Goal: Find specific page/section: Find specific page/section

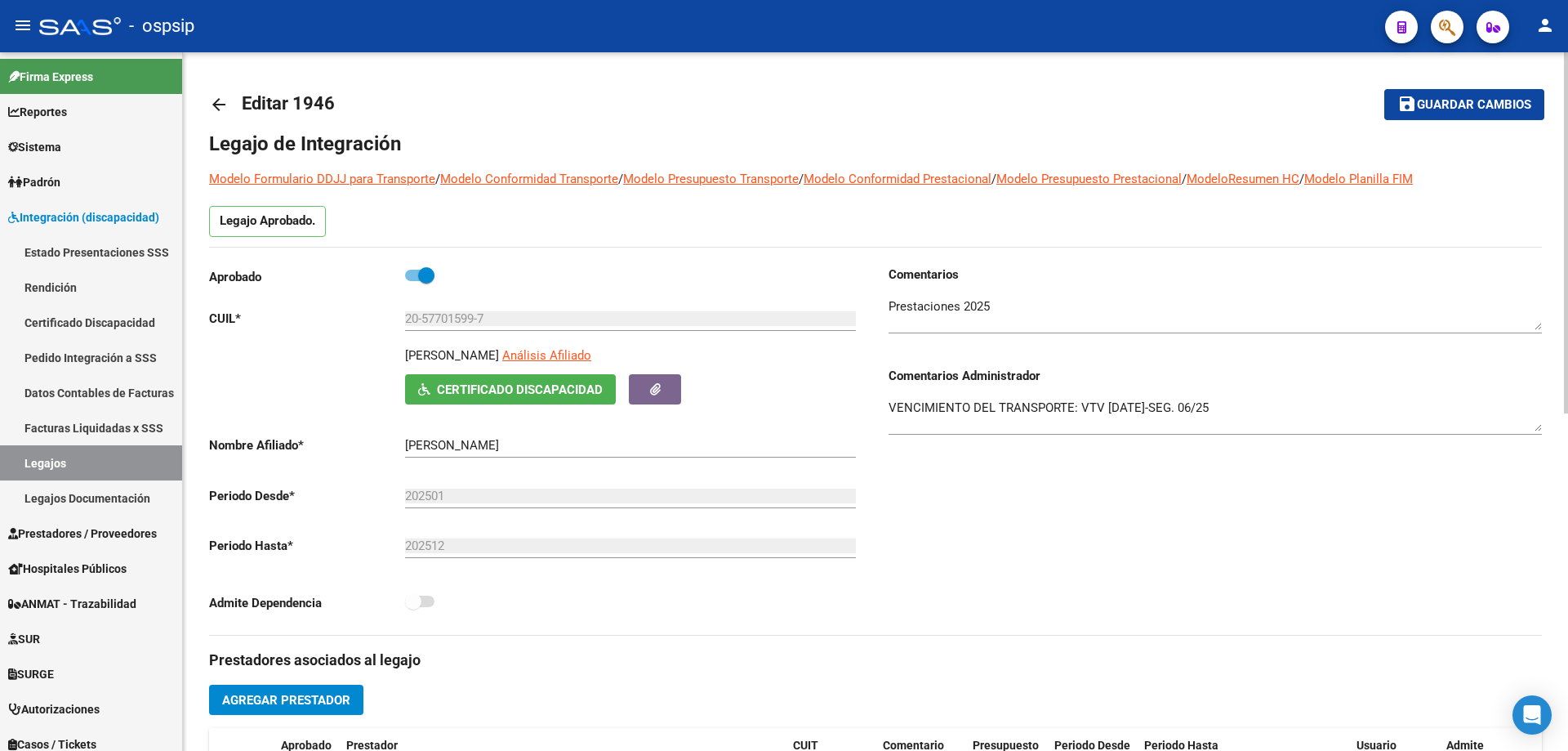
click at [209, 108] on mat-icon "arrow_back" at bounding box center [218, 104] width 19 height 19
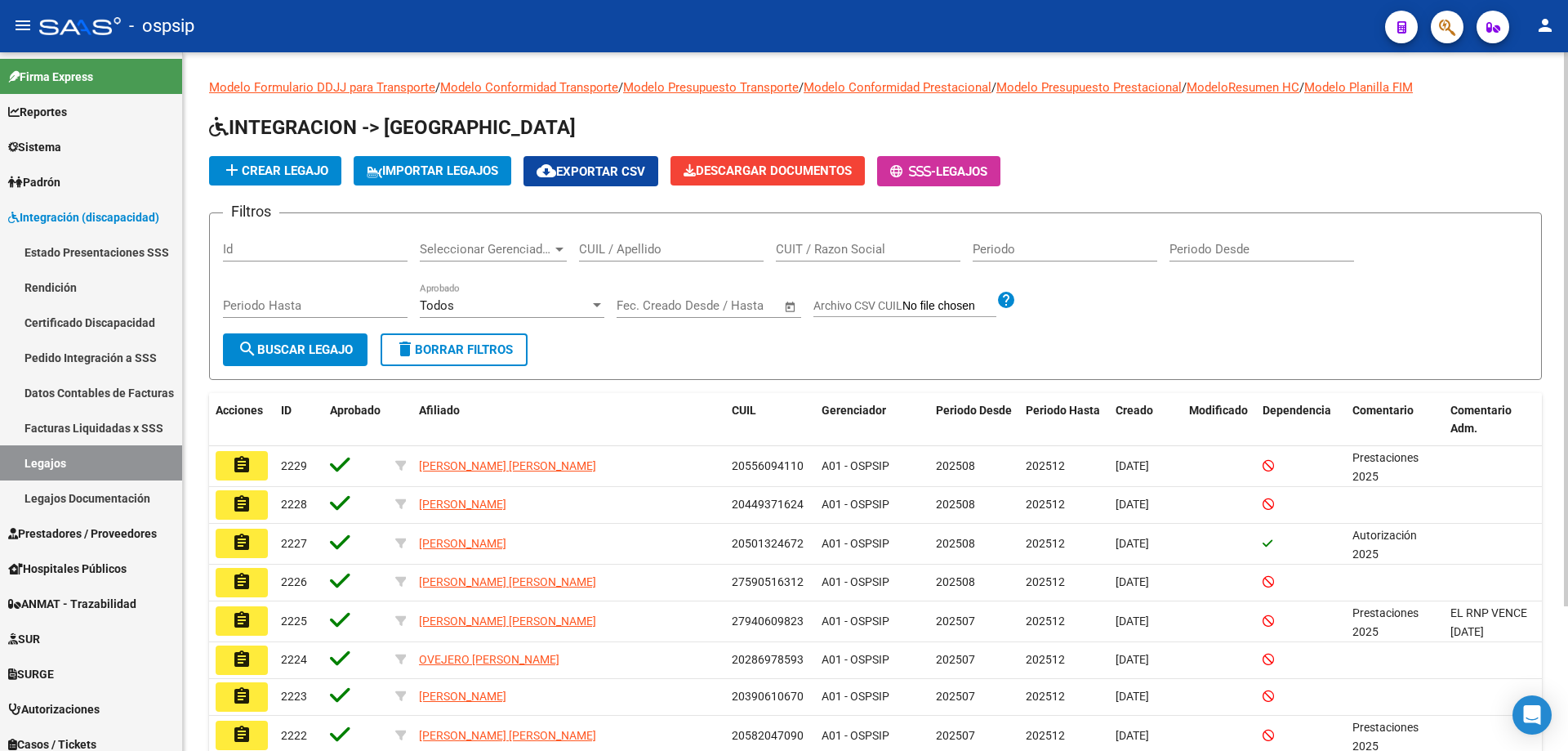
click at [598, 249] on input "CUIL / Apellido" at bounding box center [671, 249] width 184 height 14
paste input "27563303919"
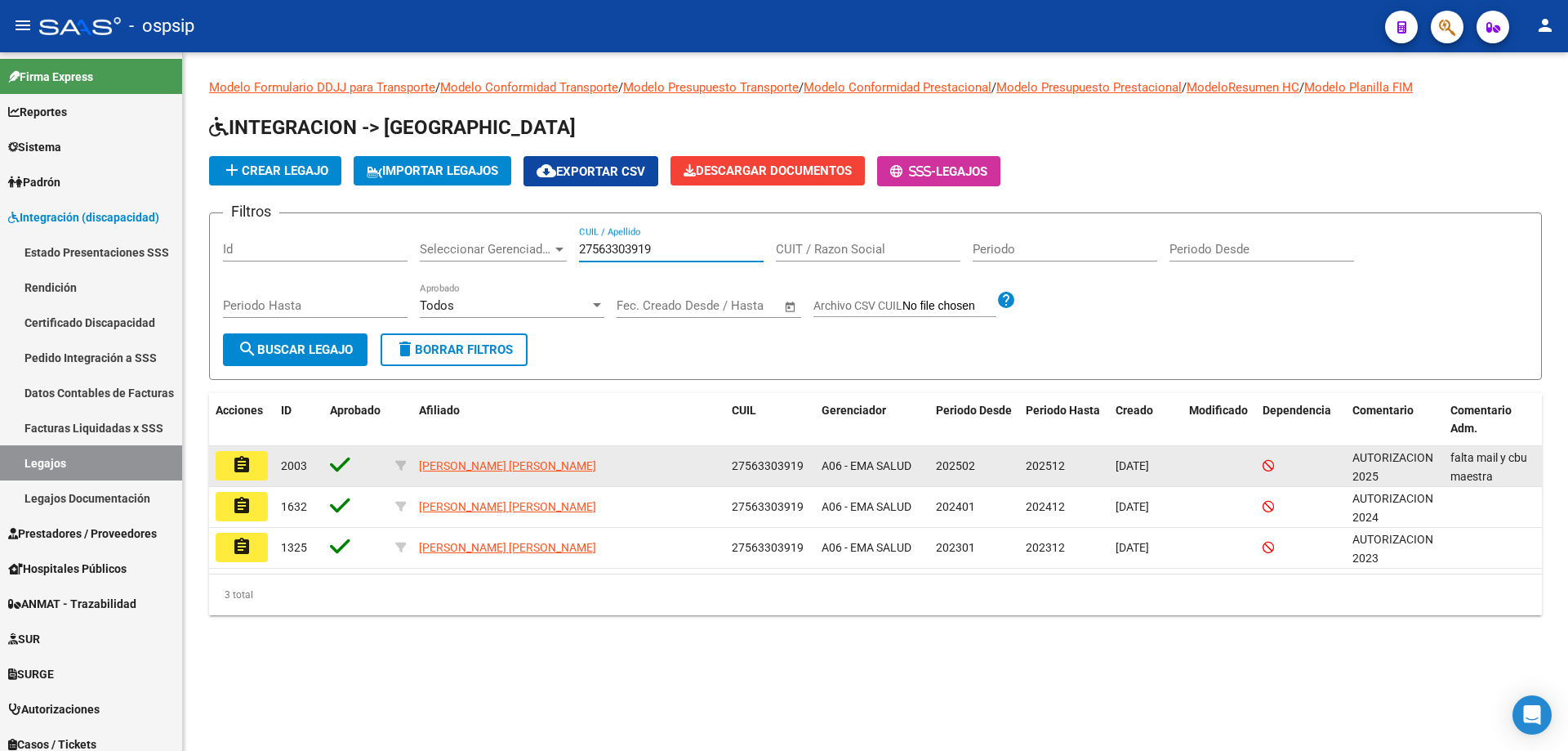
type input "27563303919"
click at [261, 480] on button "assignment" at bounding box center [242, 465] width 52 height 30
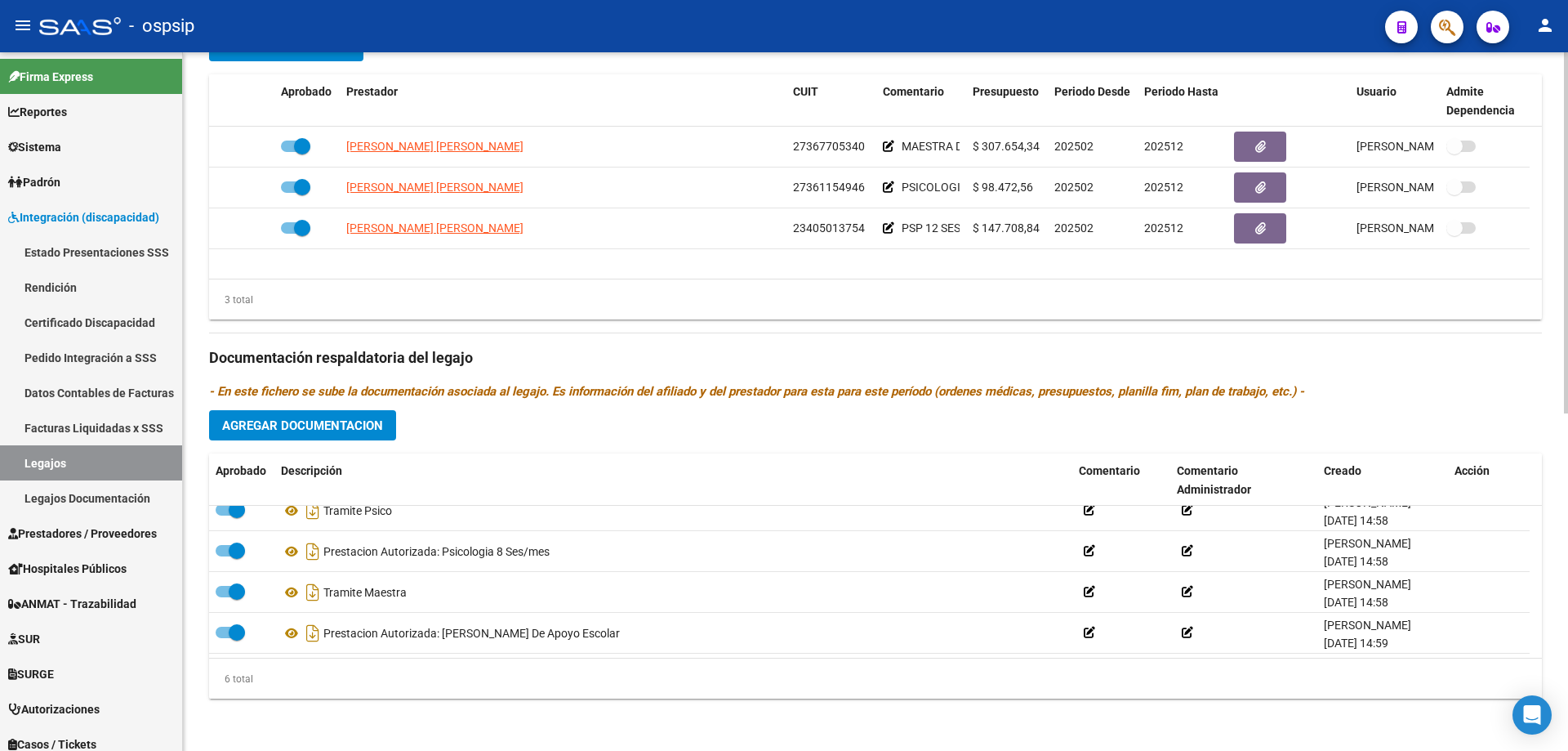
scroll to position [98, 0]
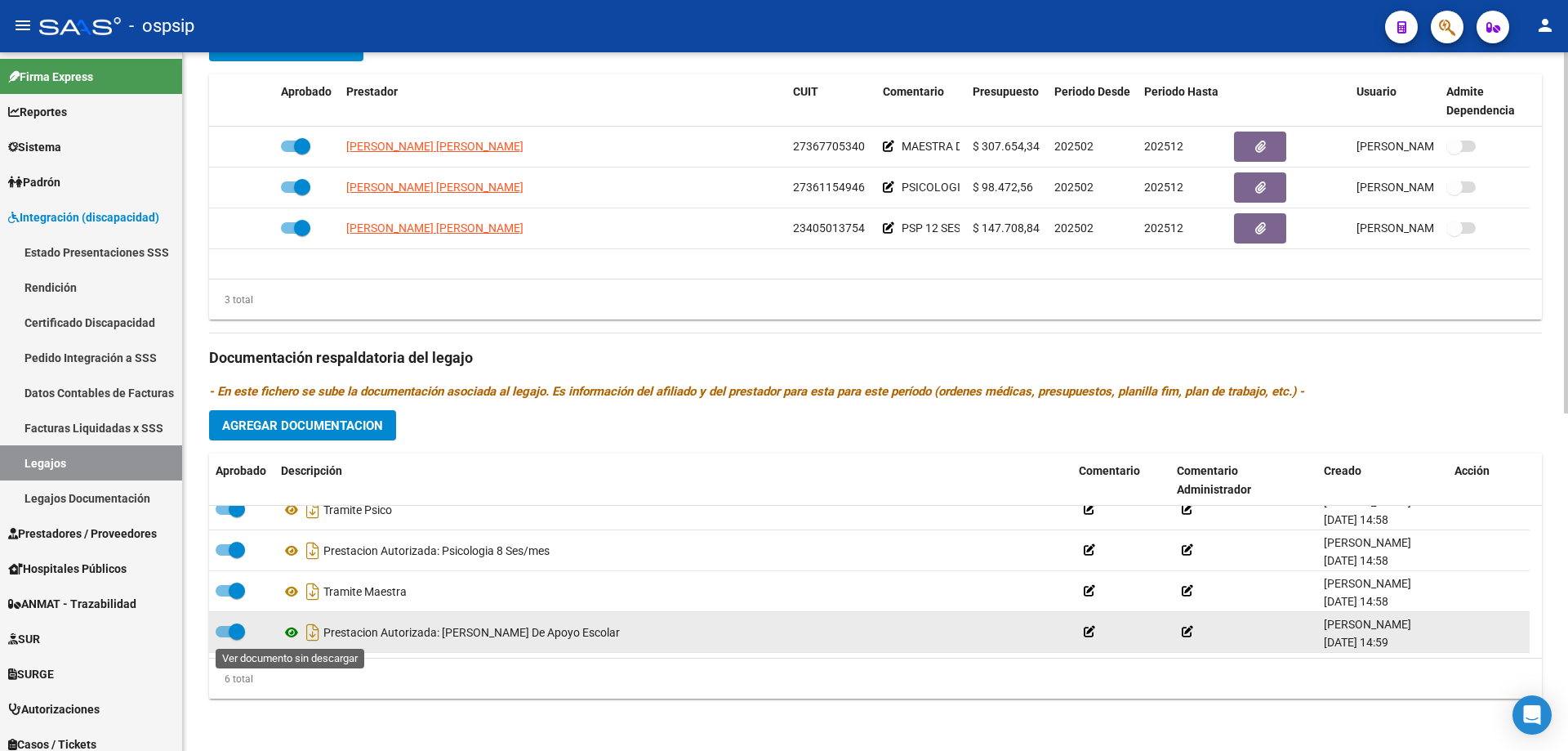
click at [292, 634] on icon at bounding box center [291, 632] width 21 height 19
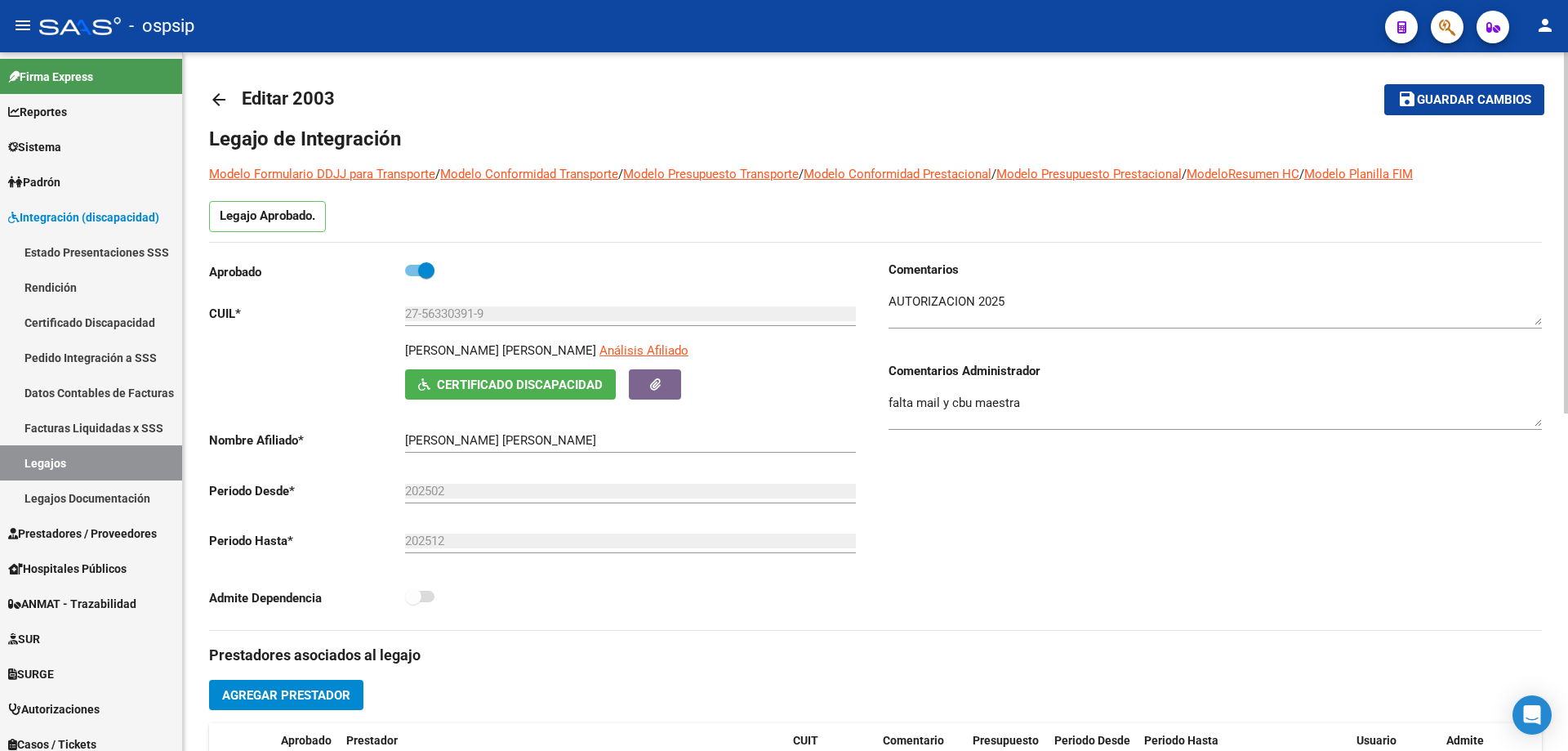
scroll to position [0, 0]
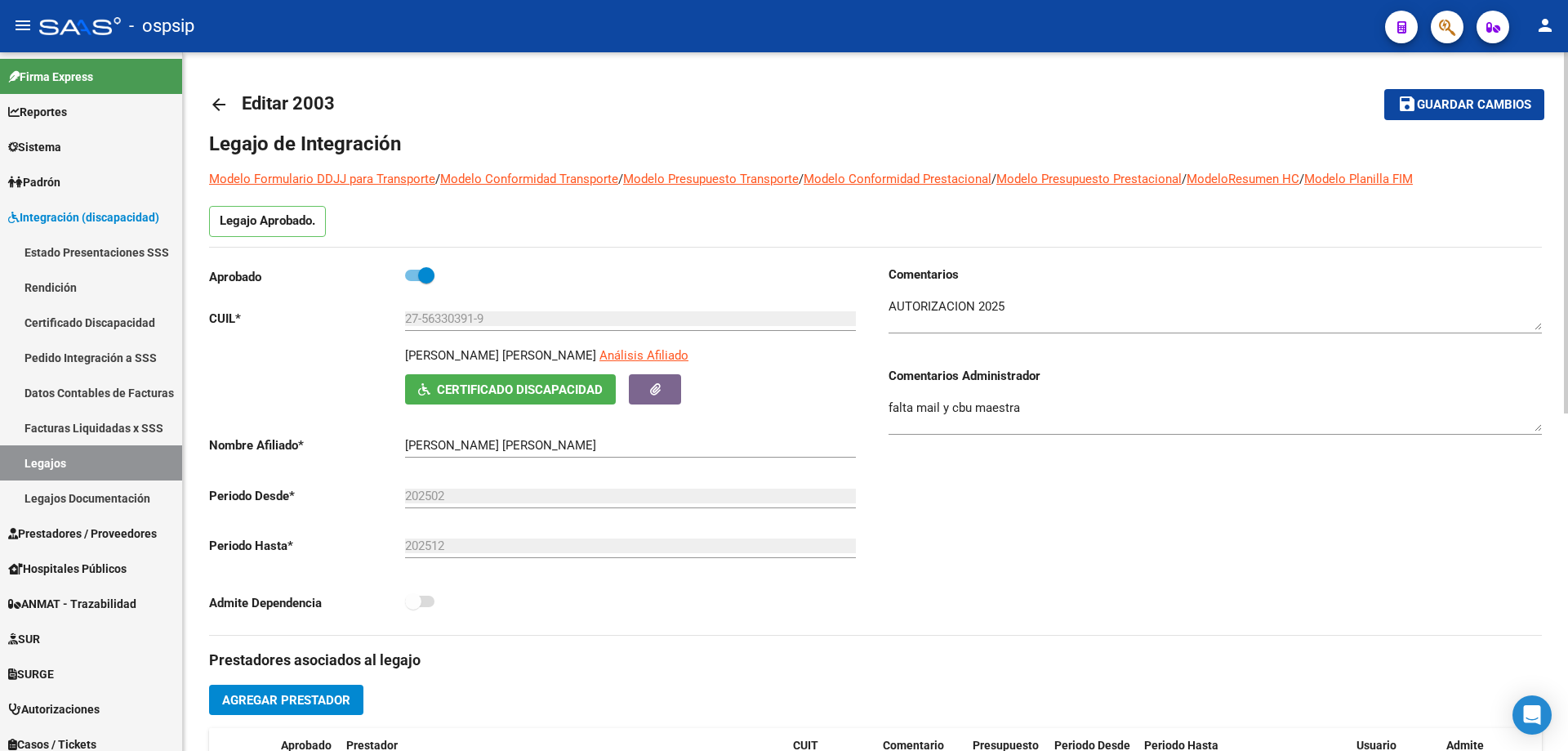
click at [216, 112] on mat-icon "arrow_back" at bounding box center [218, 104] width 19 height 19
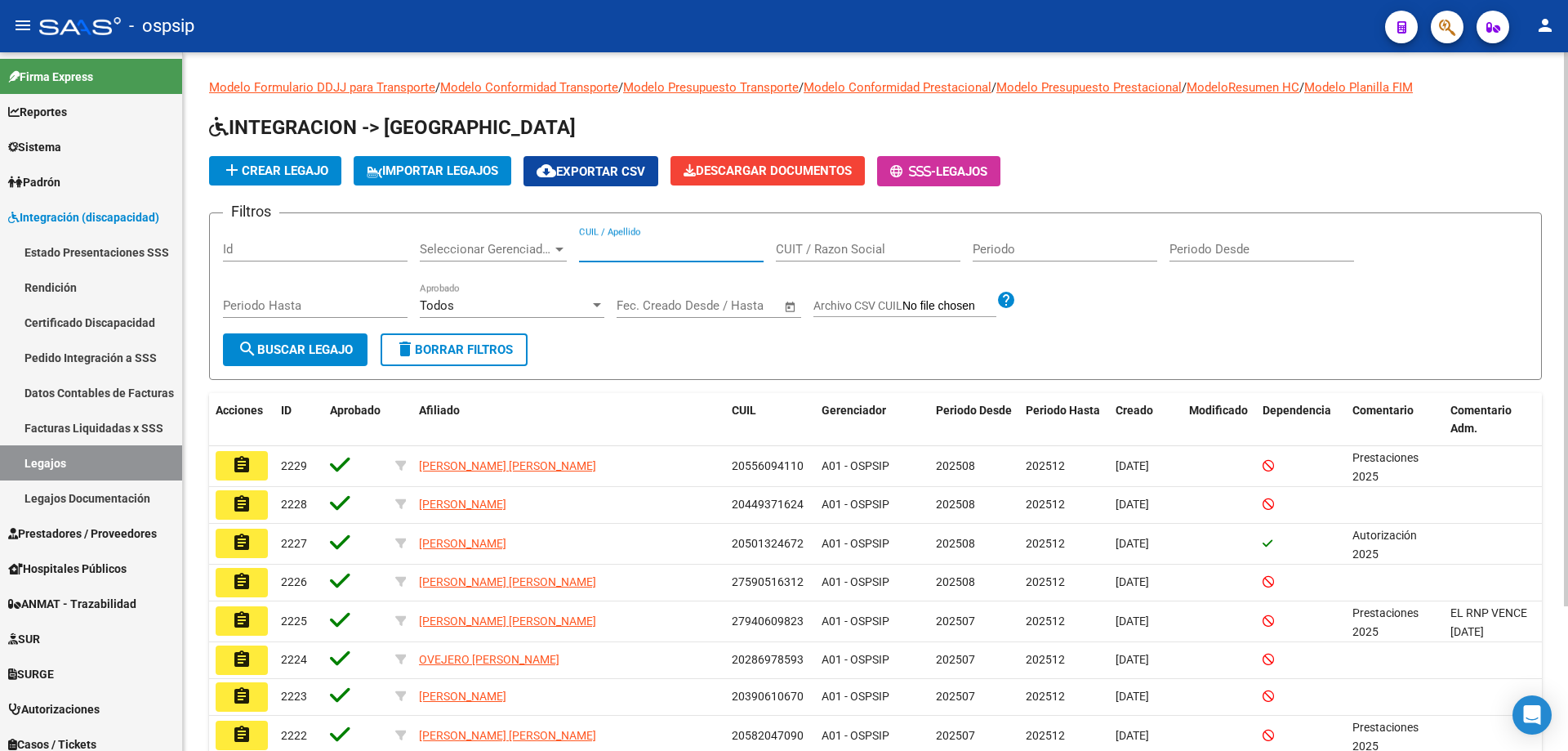
paste input "27505873837"
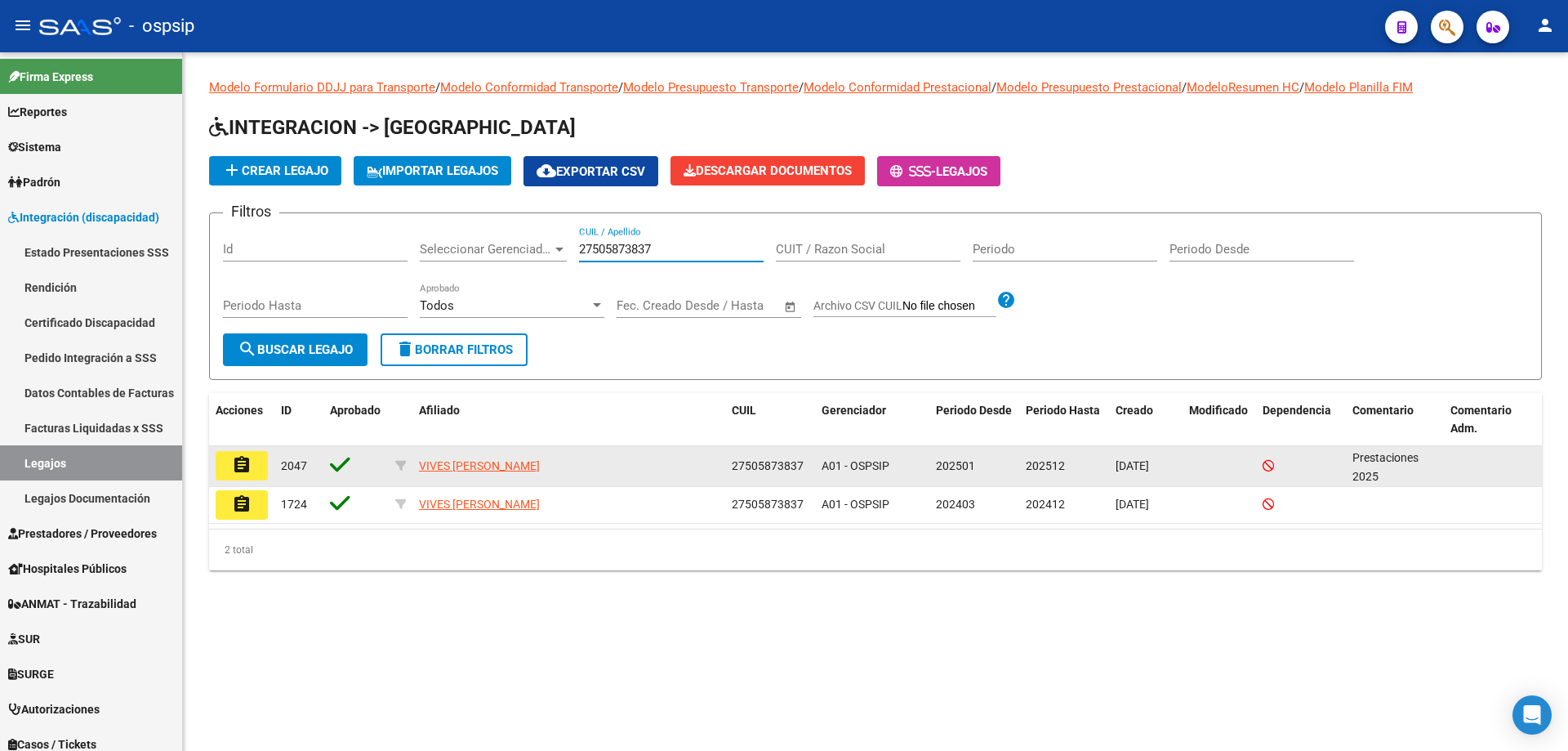
type input "27505873837"
click at [243, 465] on mat-icon "assignment" at bounding box center [241, 464] width 19 height 19
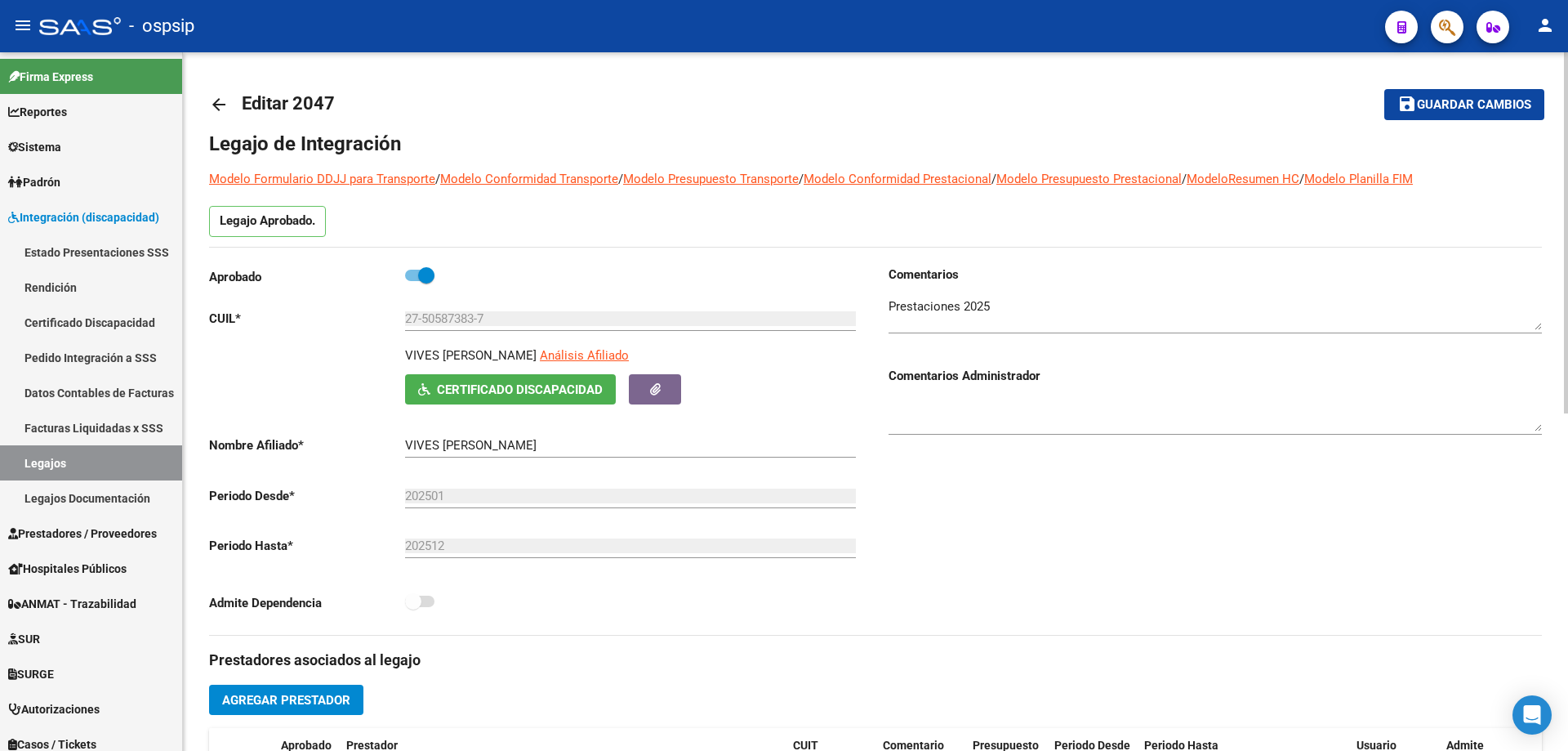
click at [221, 102] on mat-icon "arrow_back" at bounding box center [218, 104] width 19 height 19
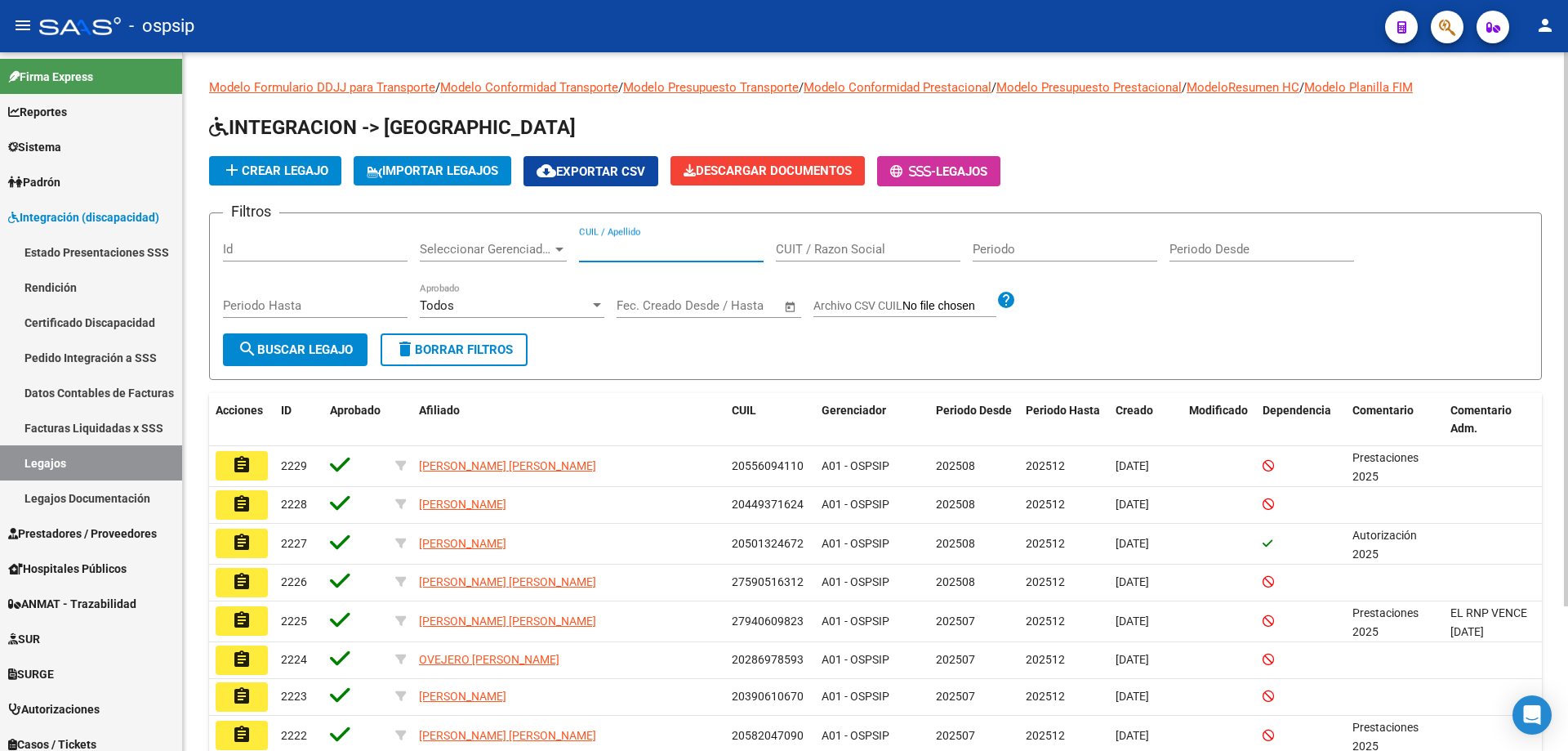
paste input "20449179510"
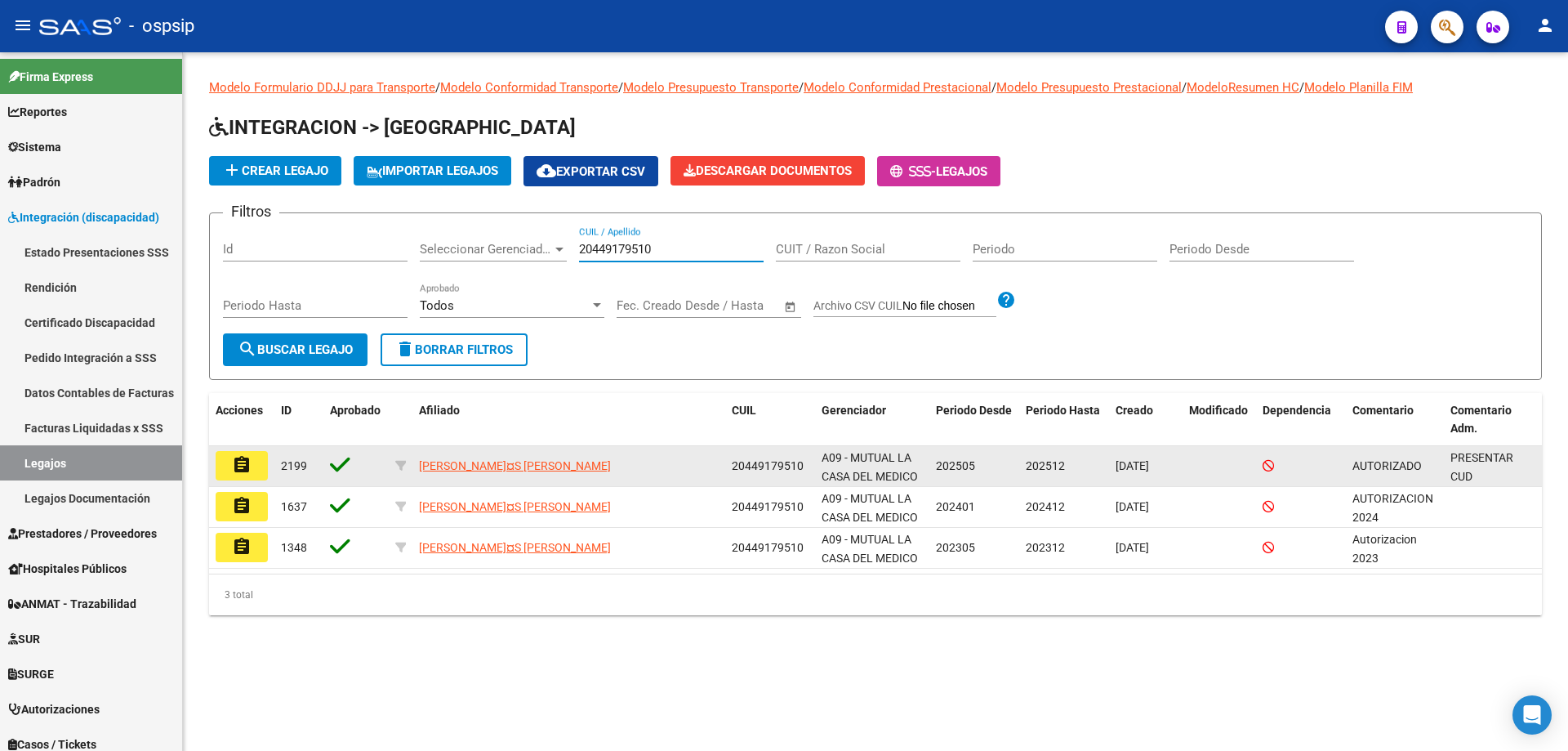
type input "20449179510"
click at [249, 469] on mat-icon "assignment" at bounding box center [241, 464] width 19 height 19
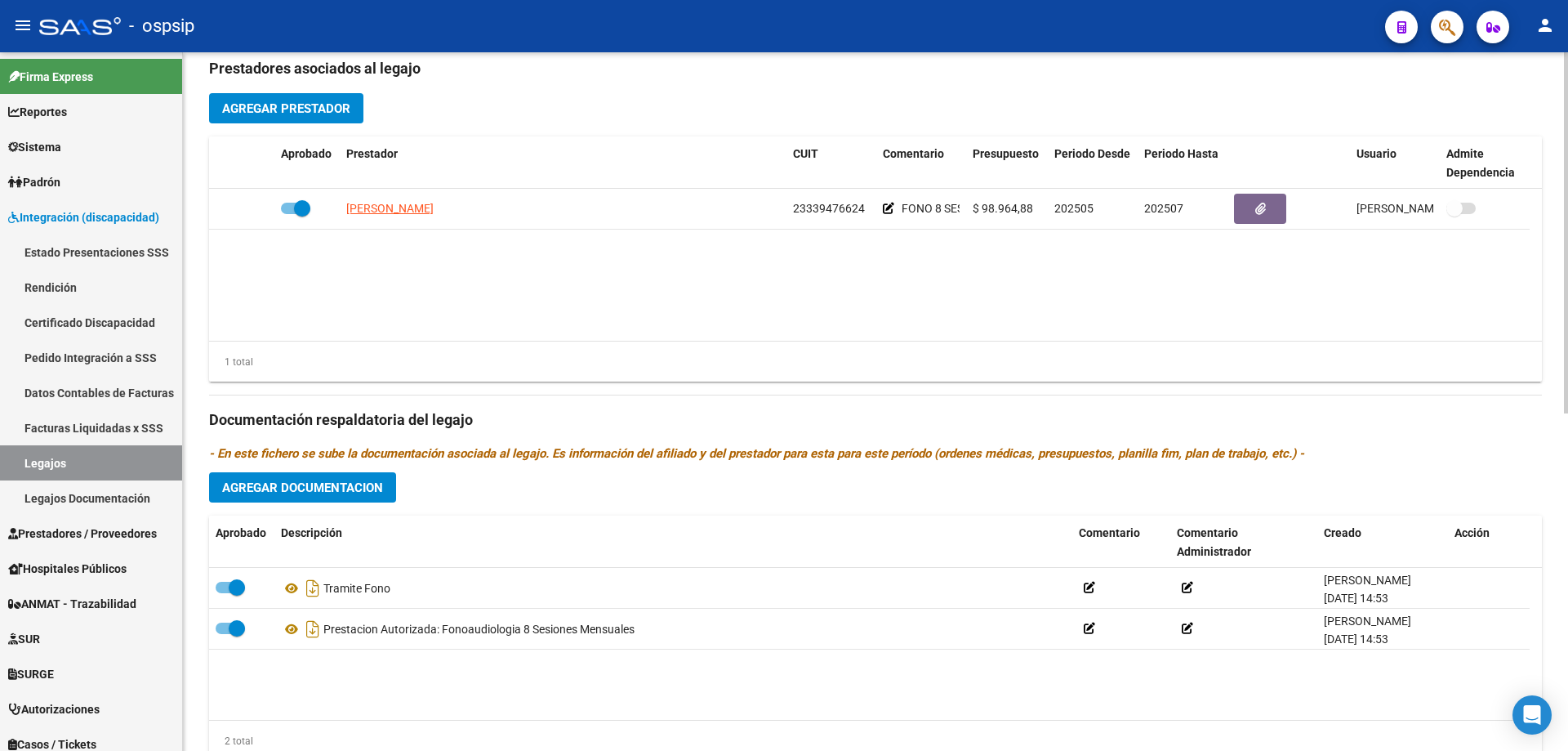
scroll to position [654, 0]
